Goal: Task Accomplishment & Management: Manage account settings

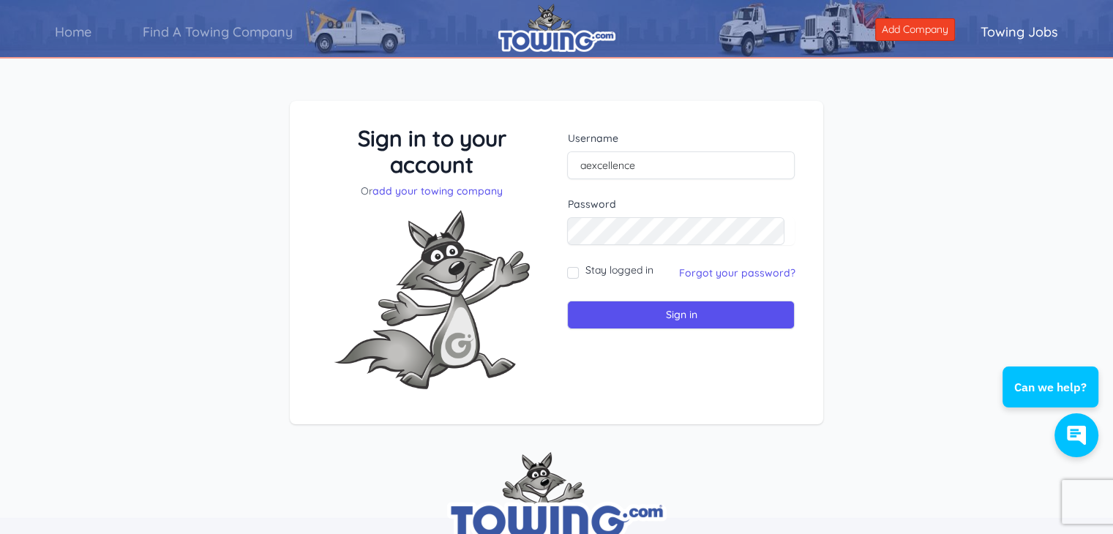
click at [746, 201] on label "Password" at bounding box center [680, 204] width 227 height 15
click at [720, 273] on link "Forgot your password?" at bounding box center [736, 272] width 116 height 13
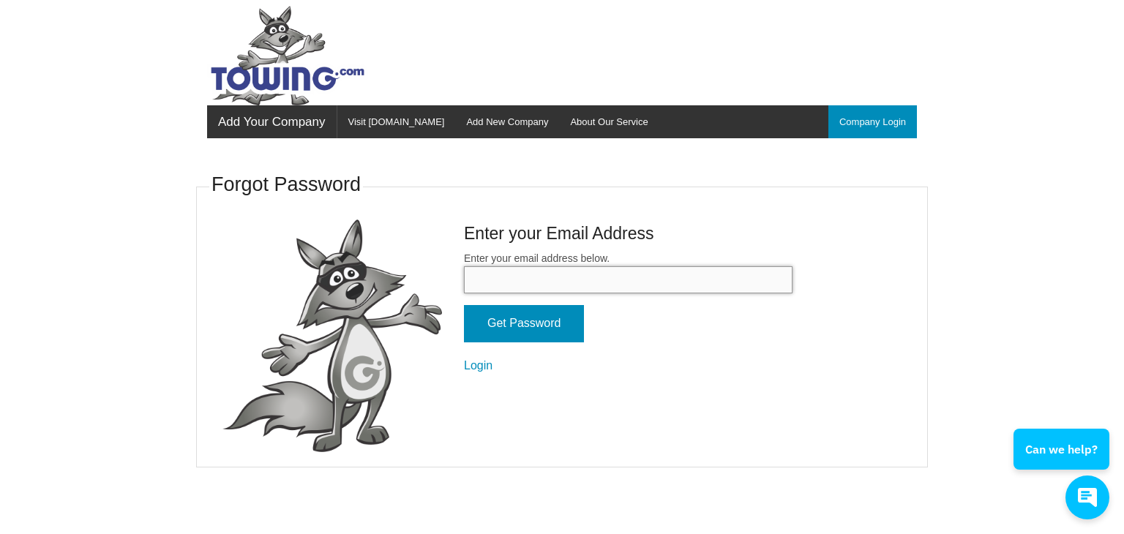
click at [597, 285] on input "Enter your email address below." at bounding box center [628, 279] width 328 height 27
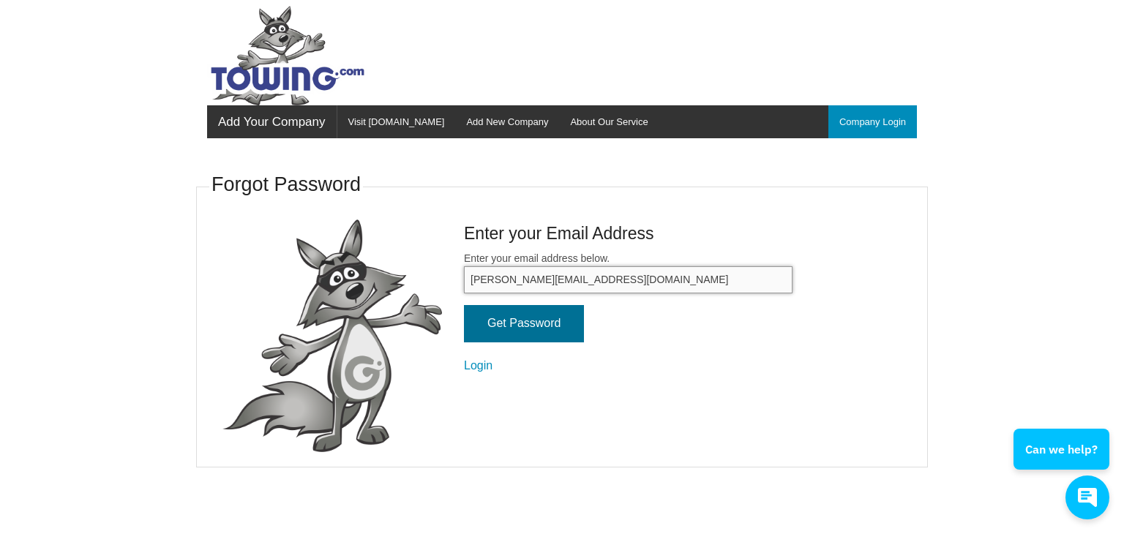
type input "bob@aexcellence.com"
click at [535, 315] on input "Get Password" at bounding box center [524, 323] width 120 height 37
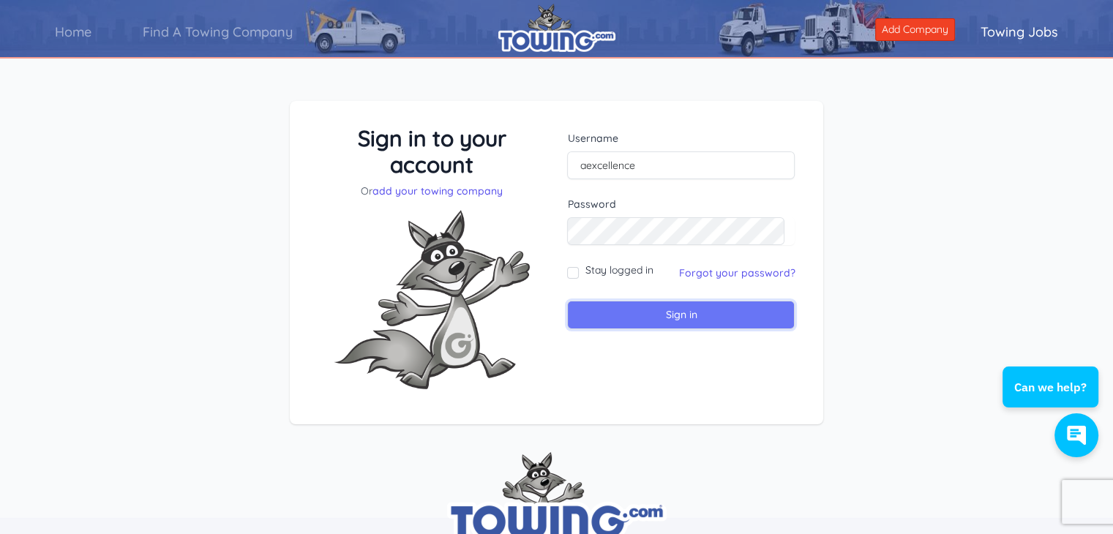
click at [631, 320] on input "Sign in" at bounding box center [680, 315] width 227 height 29
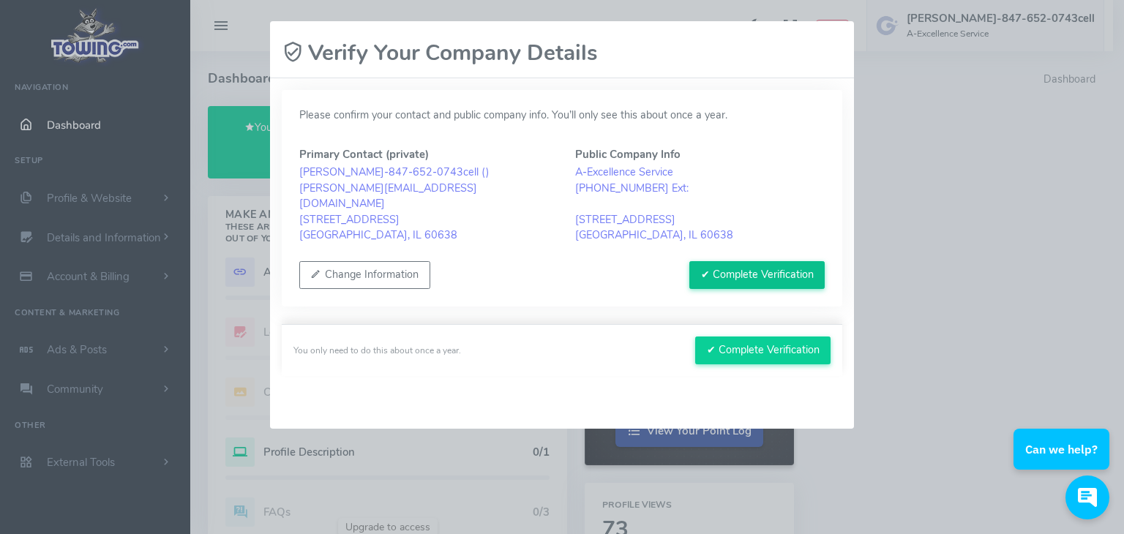
click at [773, 276] on button "✔ Complete Verification" at bounding box center [756, 275] width 135 height 28
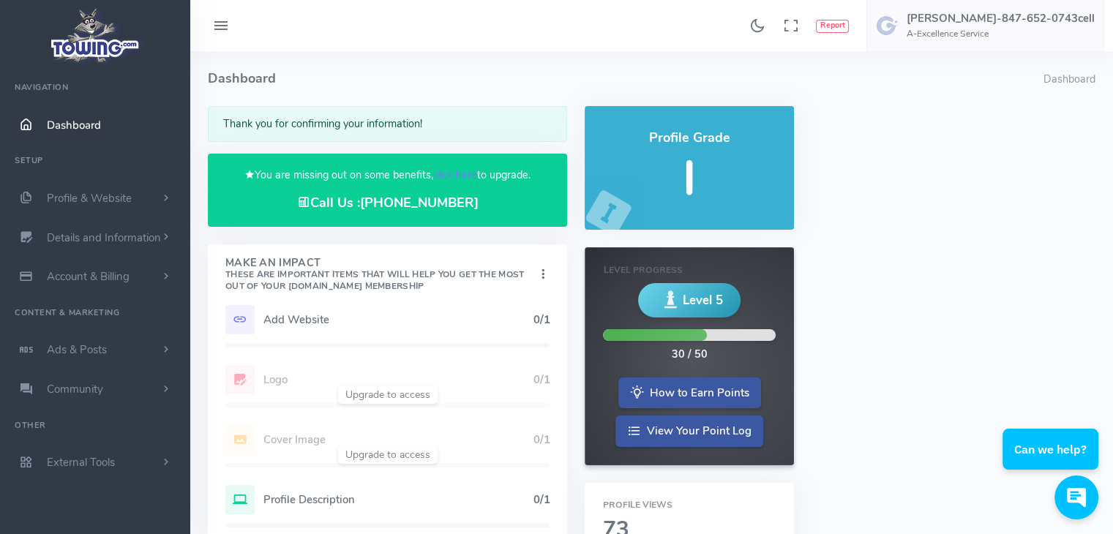
click at [64, 126] on span "Dashboard" at bounding box center [74, 125] width 54 height 15
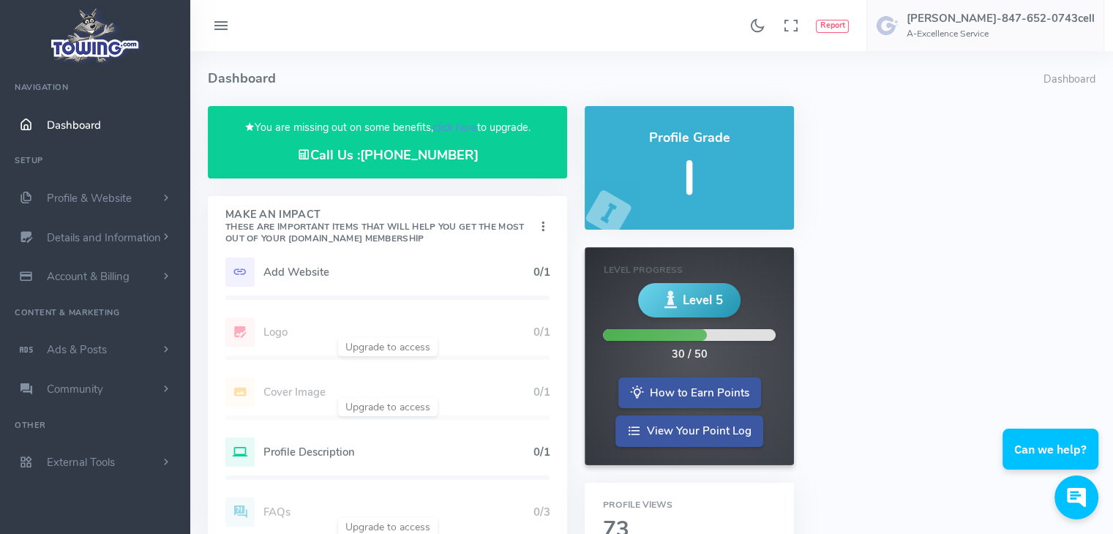
click at [696, 165] on h5 "I" at bounding box center [688, 179] width 173 height 52
click at [700, 144] on h4 "Profile Grade" at bounding box center [688, 138] width 173 height 15
click at [699, 310] on div "Level 5" at bounding box center [689, 300] width 102 height 34
